Goal: Transaction & Acquisition: Register for event/course

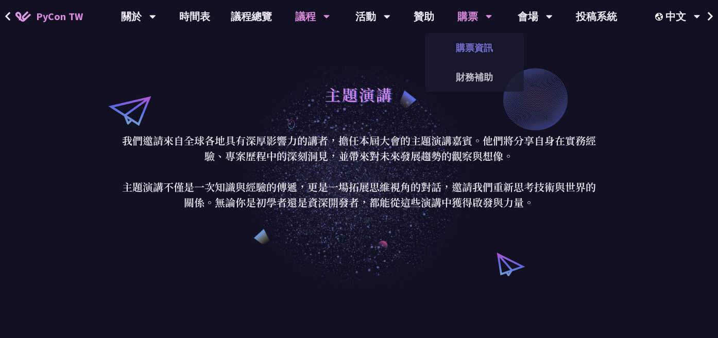
click at [471, 49] on link "購票資訊" at bounding box center [474, 48] width 99 height 24
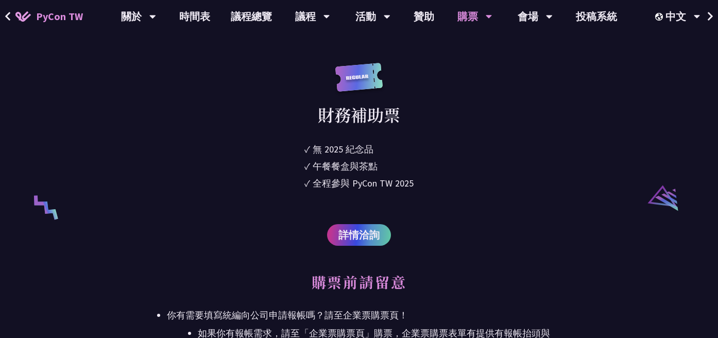
scroll to position [1928, 0]
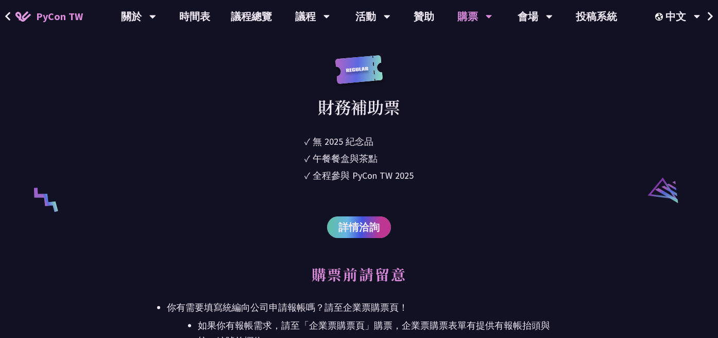
click at [355, 227] on span "詳情洽詢" at bounding box center [358, 226] width 41 height 15
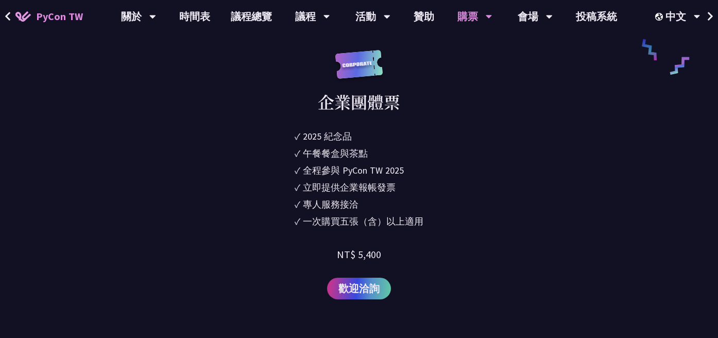
scroll to position [832, 0]
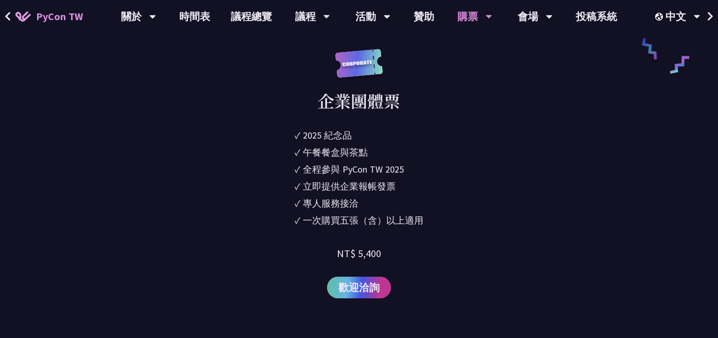
click at [362, 291] on span "歡迎洽詢" at bounding box center [358, 287] width 41 height 15
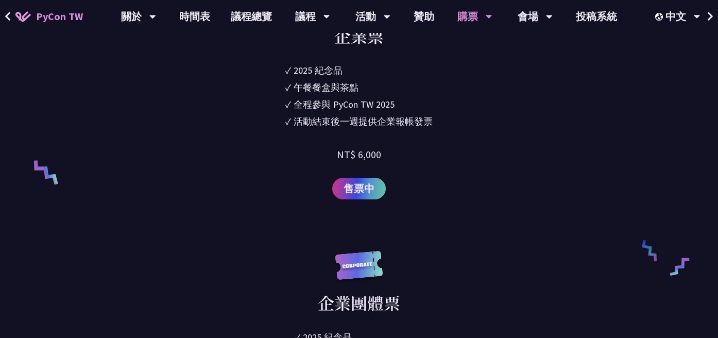
scroll to position [624, 0]
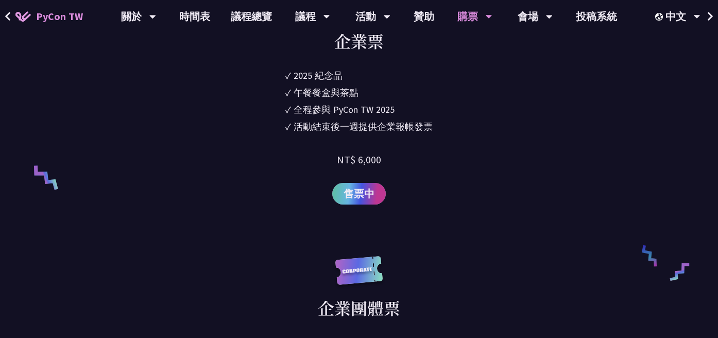
click at [364, 199] on span "售票中" at bounding box center [359, 193] width 31 height 15
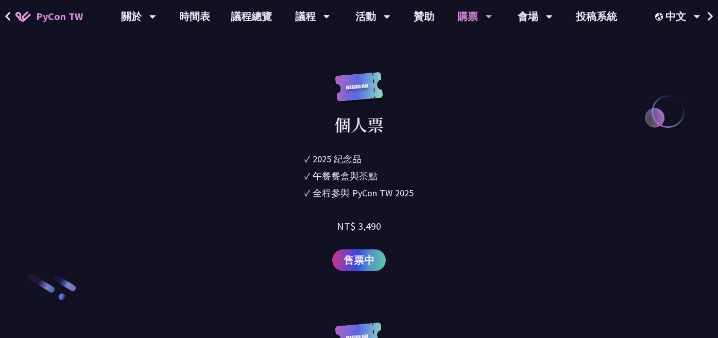
scroll to position [1395, 0]
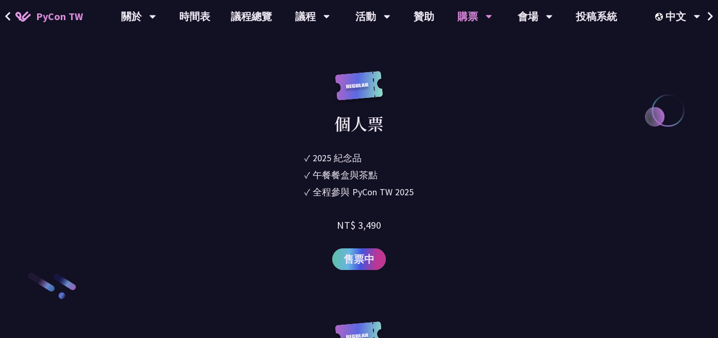
click at [363, 268] on link "售票中" at bounding box center [359, 259] width 54 height 22
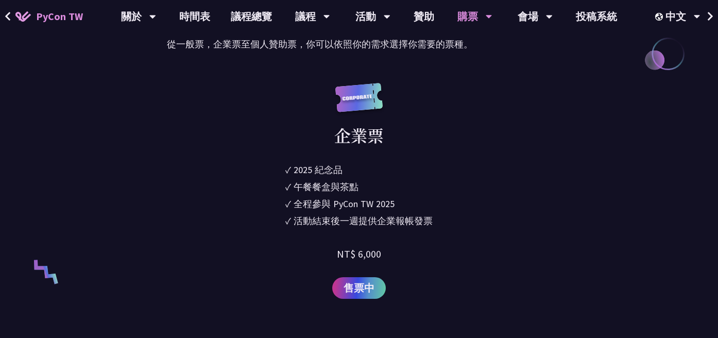
scroll to position [531, 0]
drag, startPoint x: 358, startPoint y: 253, endPoint x: 405, endPoint y: 253, distance: 47.4
click at [405, 253] on div "企業票 ✓ 2025 紀念品 ✓ 午餐餐盒與茶點 ✓ 全程參與 PyCon TW 2025 ✓ 活動結束後一週提供企業報帳發票 NT$ 6,000 售票中" at bounding box center [359, 190] width 384 height 216
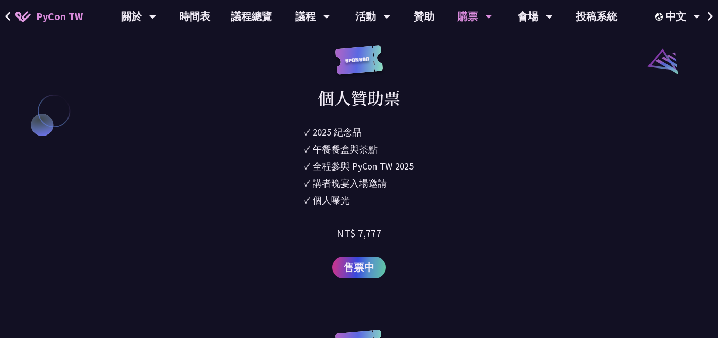
scroll to position [1138, 0]
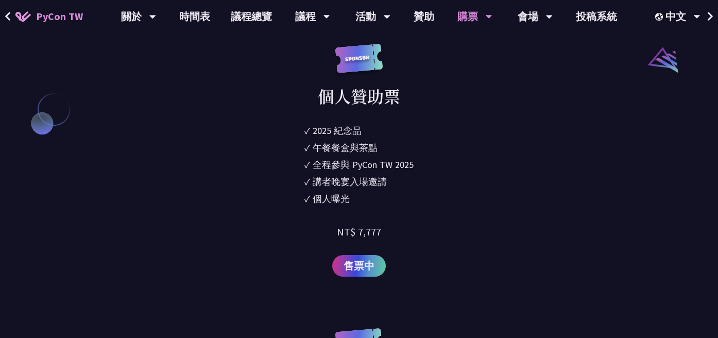
drag, startPoint x: 358, startPoint y: 230, endPoint x: 401, endPoint y: 234, distance: 43.9
click at [401, 234] on div "個人贊助票 ✓ 2025 紀念品 ✓ 午餐餐盒與茶點 ✓ 全程參與 PyCon TW 2025 ✓ 講者晚宴入場邀請 ✓ 個人曝光 NT$ 7,777 售票中" at bounding box center [359, 160] width 384 height 233
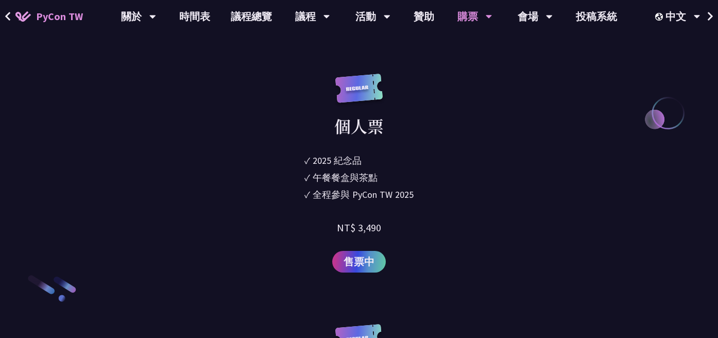
scroll to position [1393, 0]
drag, startPoint x: 358, startPoint y: 226, endPoint x: 392, endPoint y: 225, distance: 34.0
click at [392, 226] on div "個人票 ✓ 2025 紀念品 ✓ 午餐餐盒與茶點 ✓ 全程參與 PyCon TW 2025 NT$ 3,490 售票中" at bounding box center [359, 172] width 384 height 199
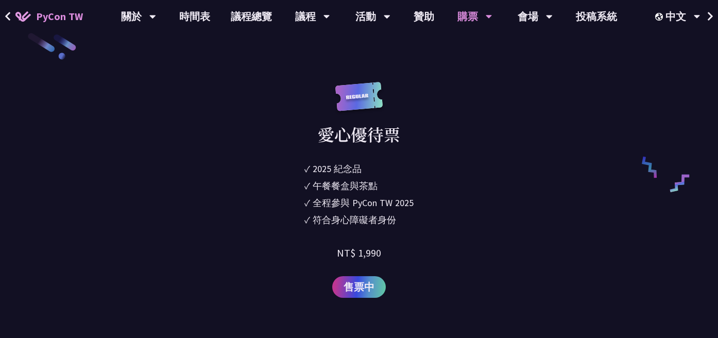
scroll to position [1652, 0]
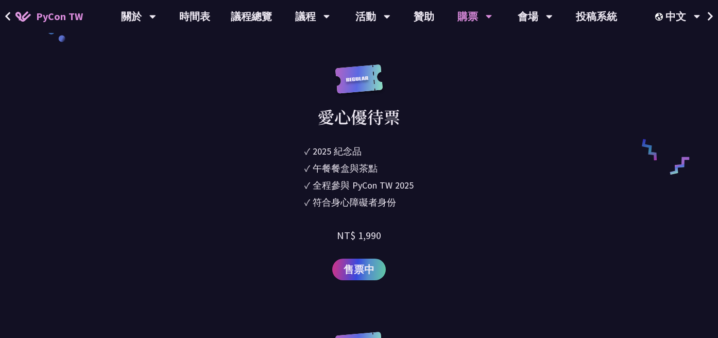
drag, startPoint x: 358, startPoint y: 236, endPoint x: 371, endPoint y: 236, distance: 12.9
click at [371, 236] on div "NT$ 1,990" at bounding box center [359, 235] width 44 height 15
click at [392, 236] on div "愛心優待票 ✓ 2025 紀念品 ✓ 午餐餐盒與茶點 ✓ 全程參與 PyCon TW 2025 ✓ 符合身心障礙者身份 NT$ 1,990 售票中" at bounding box center [359, 172] width 384 height 216
drag, startPoint x: 323, startPoint y: 120, endPoint x: 431, endPoint y: 124, distance: 108.3
click at [431, 124] on div "愛心優待票 ✓ 2025 紀念品 ✓ 午餐餐盒與茶點 ✓ 全程參與 PyCon TW 2025 ✓ 符合身心障礙者身份 NT$ 1,990 售票中" at bounding box center [359, 172] width 384 height 216
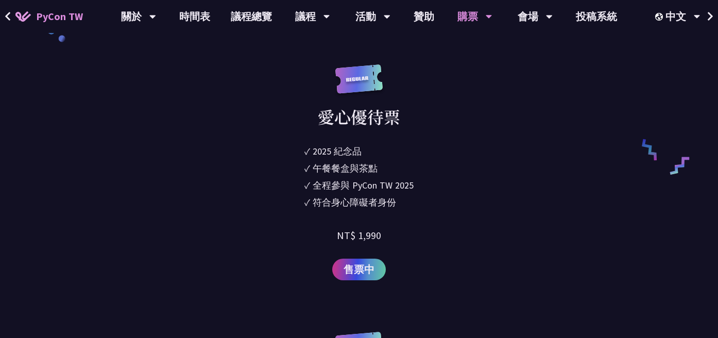
click at [384, 198] on div "符合身心障礙者身份" at bounding box center [354, 202] width 83 height 14
drag, startPoint x: 333, startPoint y: 203, endPoint x: 394, endPoint y: 196, distance: 61.3
click at [394, 196] on div "符合身心障礙者身份" at bounding box center [354, 202] width 83 height 14
drag, startPoint x: 383, startPoint y: 241, endPoint x: 357, endPoint y: 239, distance: 26.4
click at [357, 239] on div "愛心優待票 ✓ 2025 紀念品 ✓ 午餐餐盒與茶點 ✓ 全程參與 PyCon TW 2025 ✓ 符合身心障礙者身份 NT$ 1,990 售票中" at bounding box center [359, 172] width 384 height 216
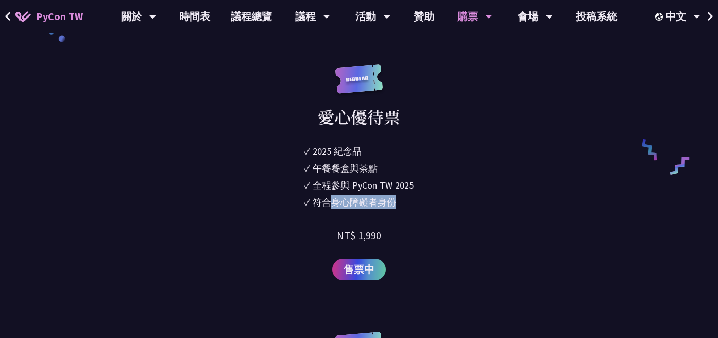
click at [357, 240] on div "NT$ 1,990" at bounding box center [359, 235] width 44 height 15
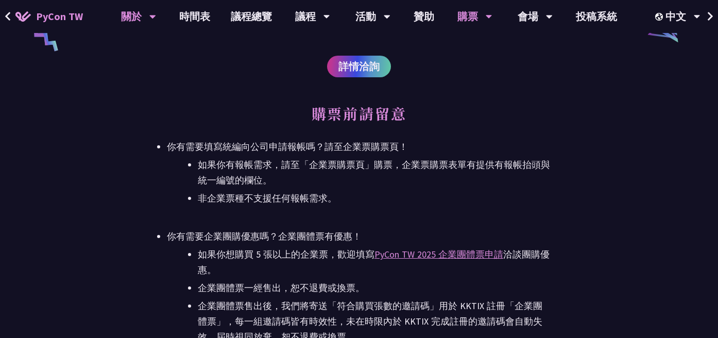
scroll to position [2078, 0]
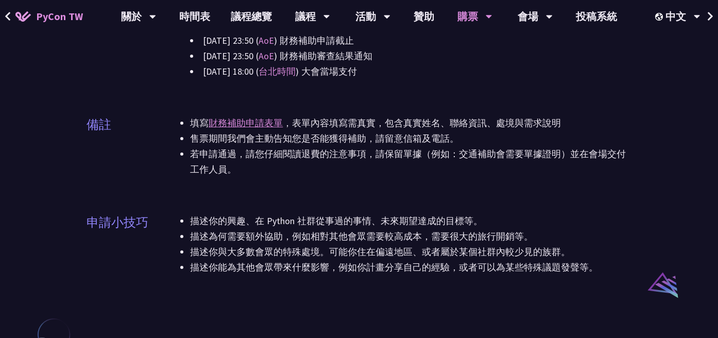
scroll to position [605, 0]
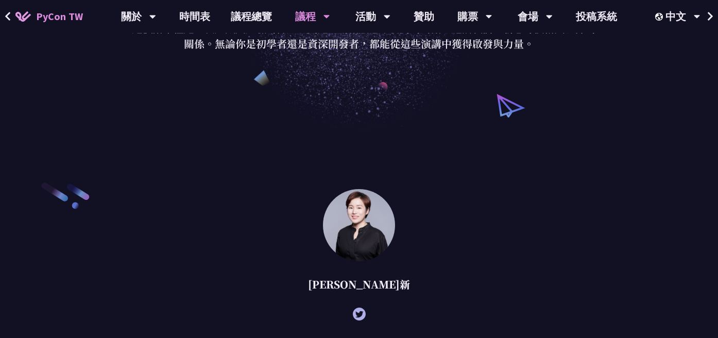
scroll to position [162, 0]
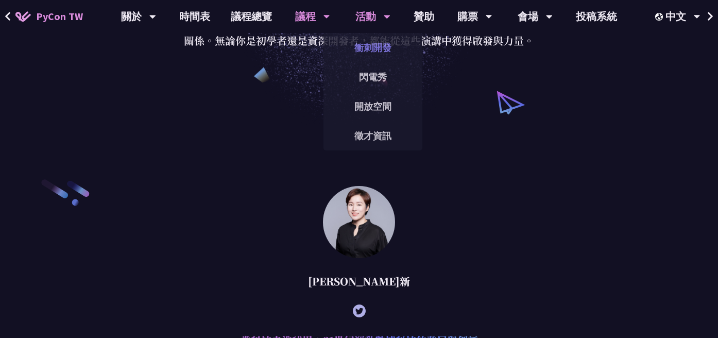
click at [381, 48] on link "衝刺開發" at bounding box center [373, 48] width 99 height 24
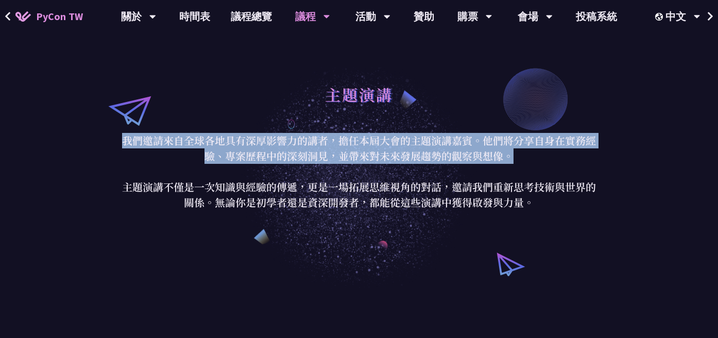
drag, startPoint x: 123, startPoint y: 137, endPoint x: 514, endPoint y: 157, distance: 391.5
click at [514, 157] on p "我們邀請來自全球各地具有深厚影響力的講者，擔任本屆大會的主題演講嘉賓。他們將分享自身在實務經驗、專案歷程中的深刻洞見，並帶來對未來發展趨勢的觀察與想像。 主題…" at bounding box center [359, 171] width 479 height 77
click at [387, 155] on p "我們邀請來自全球各地具有深厚影響力的講者，擔任本屆大會的主題演講嘉賓。他們將分享自身在實務經驗、專案歷程中的深刻洞見，並帶來對未來發展趨勢的觀察與想像。 主題…" at bounding box center [359, 171] width 479 height 77
drag, startPoint x: 513, startPoint y: 154, endPoint x: 124, endPoint y: 144, distance: 389.1
click at [124, 144] on p "我們邀請來自全球各地具有深厚影響力的講者，擔任本屆大會的主題演講嘉賓。他們將分享自身在實務經驗、專案歷程中的深刻洞見，並帶來對未來發展趨勢的觀察與想像。 主題…" at bounding box center [359, 171] width 479 height 77
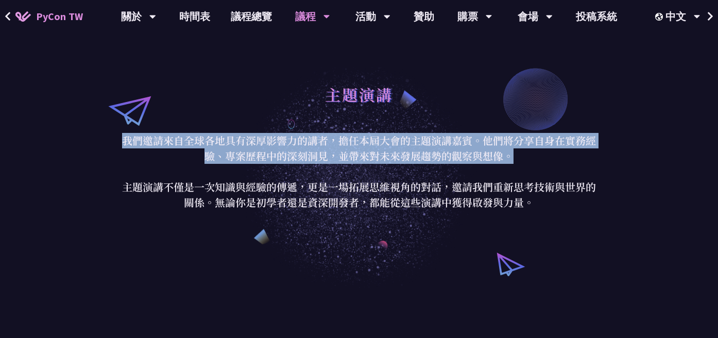
click at [124, 144] on p "我們邀請來自全球各地具有深厚影響力的講者，擔任本屆大會的主題演講嘉賓。他們將分享自身在實務經驗、專案歷程中的深刻洞見，並帶來對未來發展趨勢的觀察與想像。 主題…" at bounding box center [359, 171] width 479 height 77
